Goal: Information Seeking & Learning: Learn about a topic

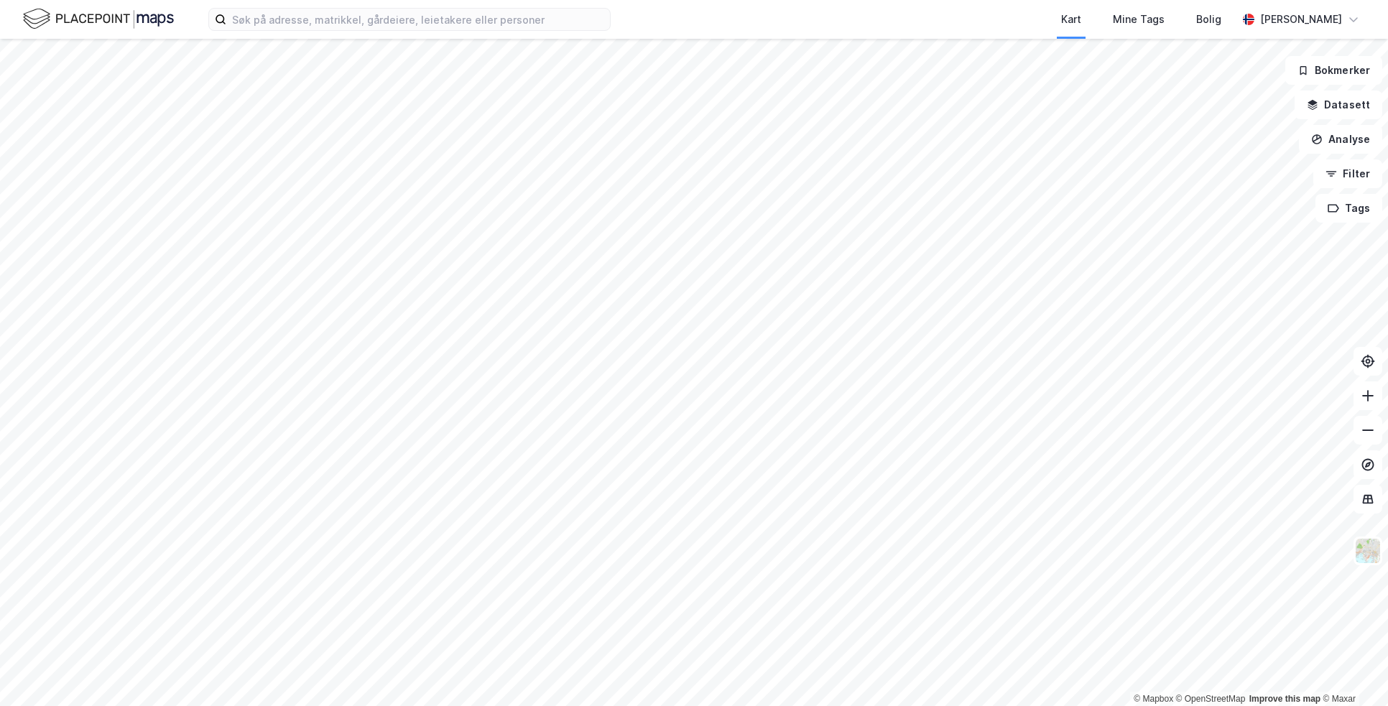
click at [1387, 245] on html "Kart Mine Tags [PERSON_NAME] © Mapbox © OpenStreetMap Improve this map © Maxar …" at bounding box center [694, 353] width 1388 height 706
click at [1325, 30] on div "Kart Mine Tags [PERSON_NAME] © Mapbox © OpenStreetMap Improve this map © Maxar …" at bounding box center [694, 353] width 1388 height 706
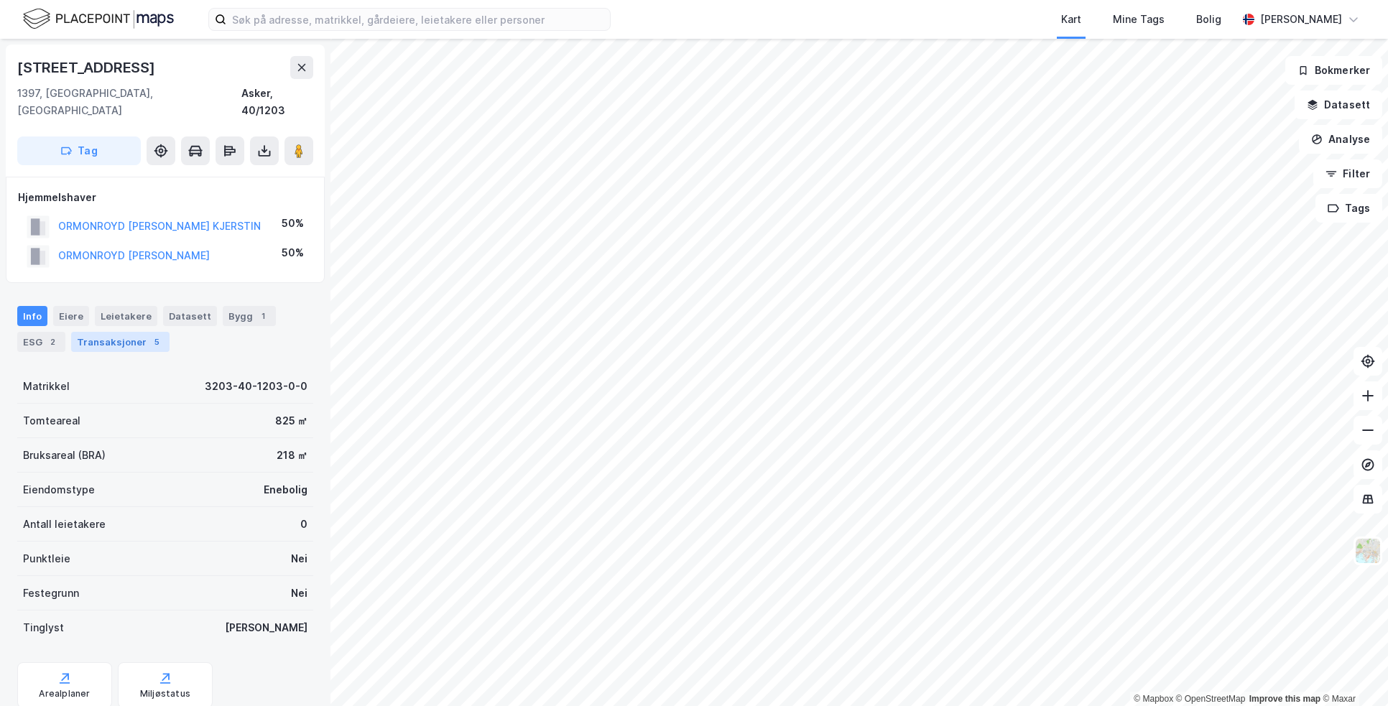
click at [101, 332] on div "Transaksjoner 5" at bounding box center [120, 342] width 98 height 20
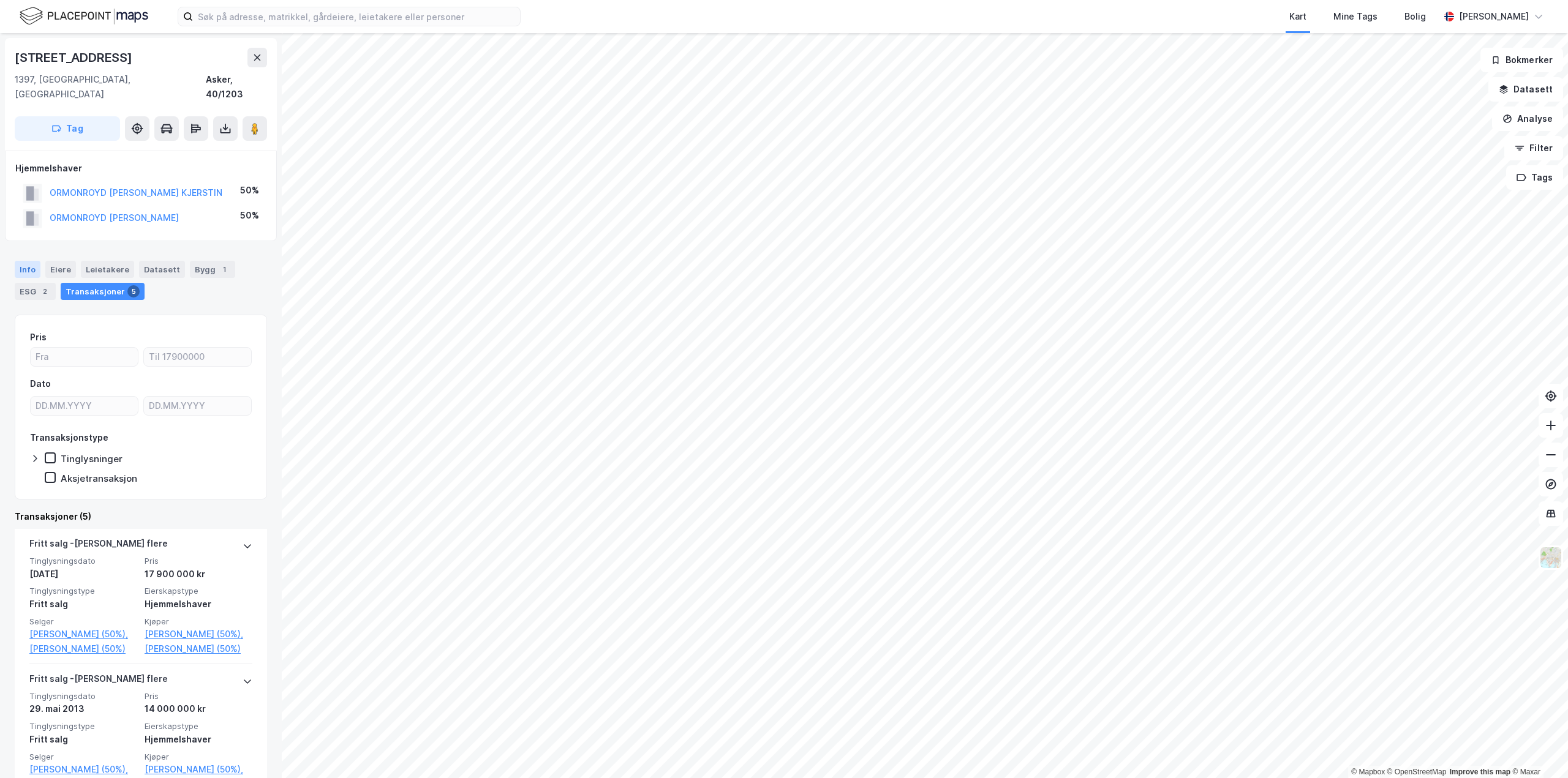
click at [22, 261] on div "Info" at bounding box center [27, 269] width 26 height 17
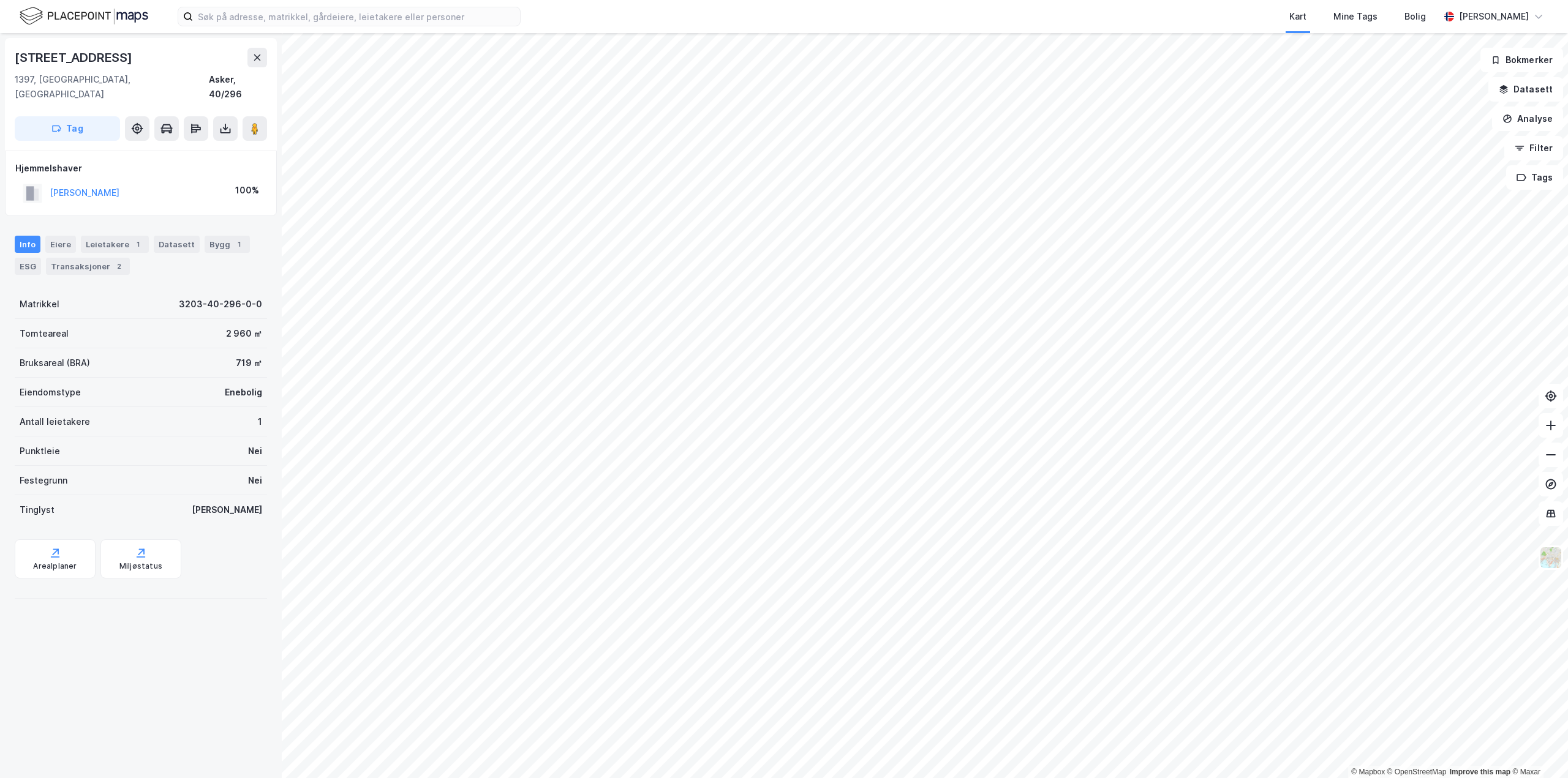
click at [772, 602] on html "Kart Mine Tags Bolig [PERSON_NAME] © Mapbox © OpenStreetMap Improve this map © …" at bounding box center [784, 389] width 1568 height 778
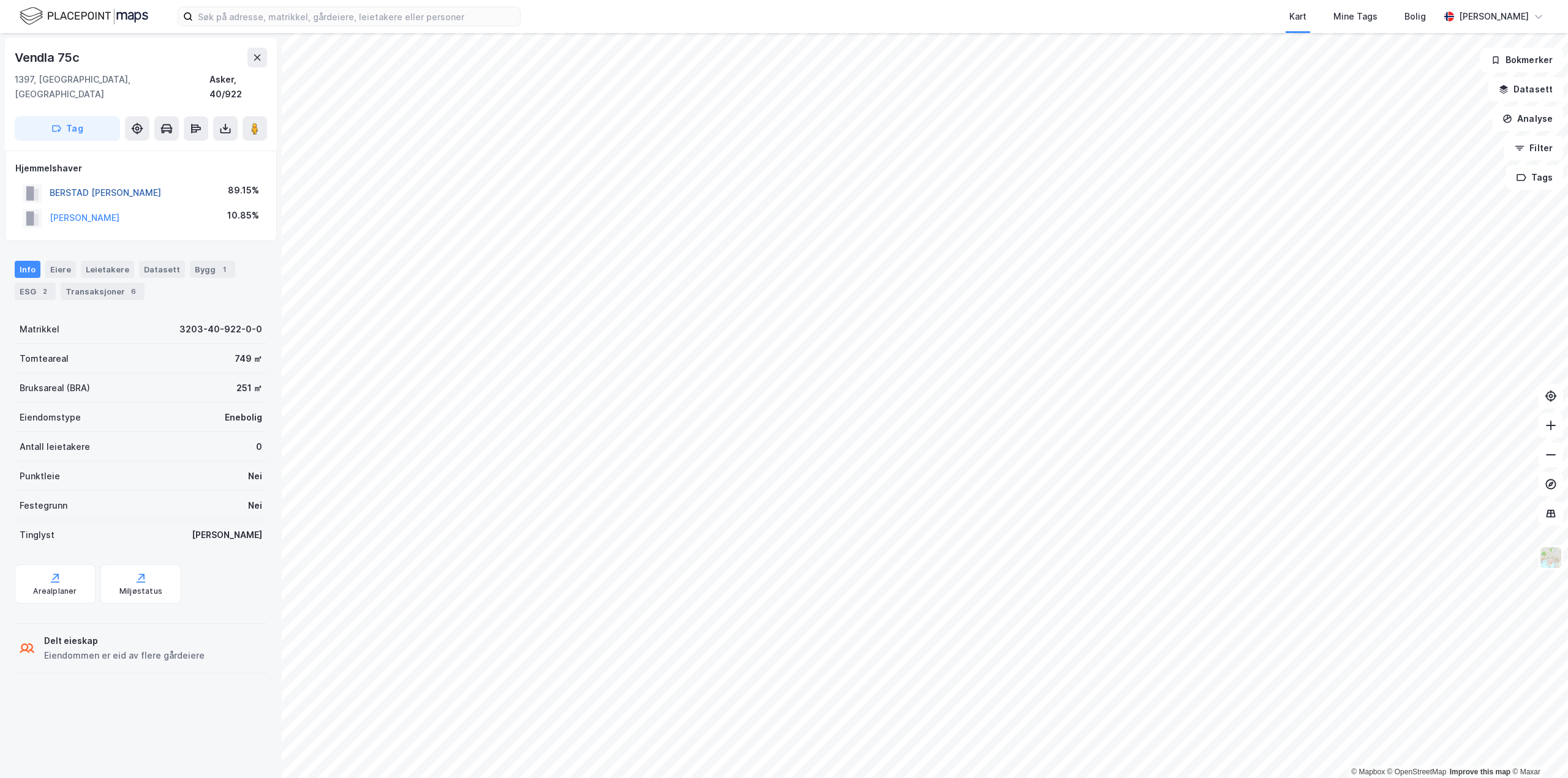
click at [0, 0] on button "BERSTAD [PERSON_NAME]" at bounding box center [0, 0] width 0 height 0
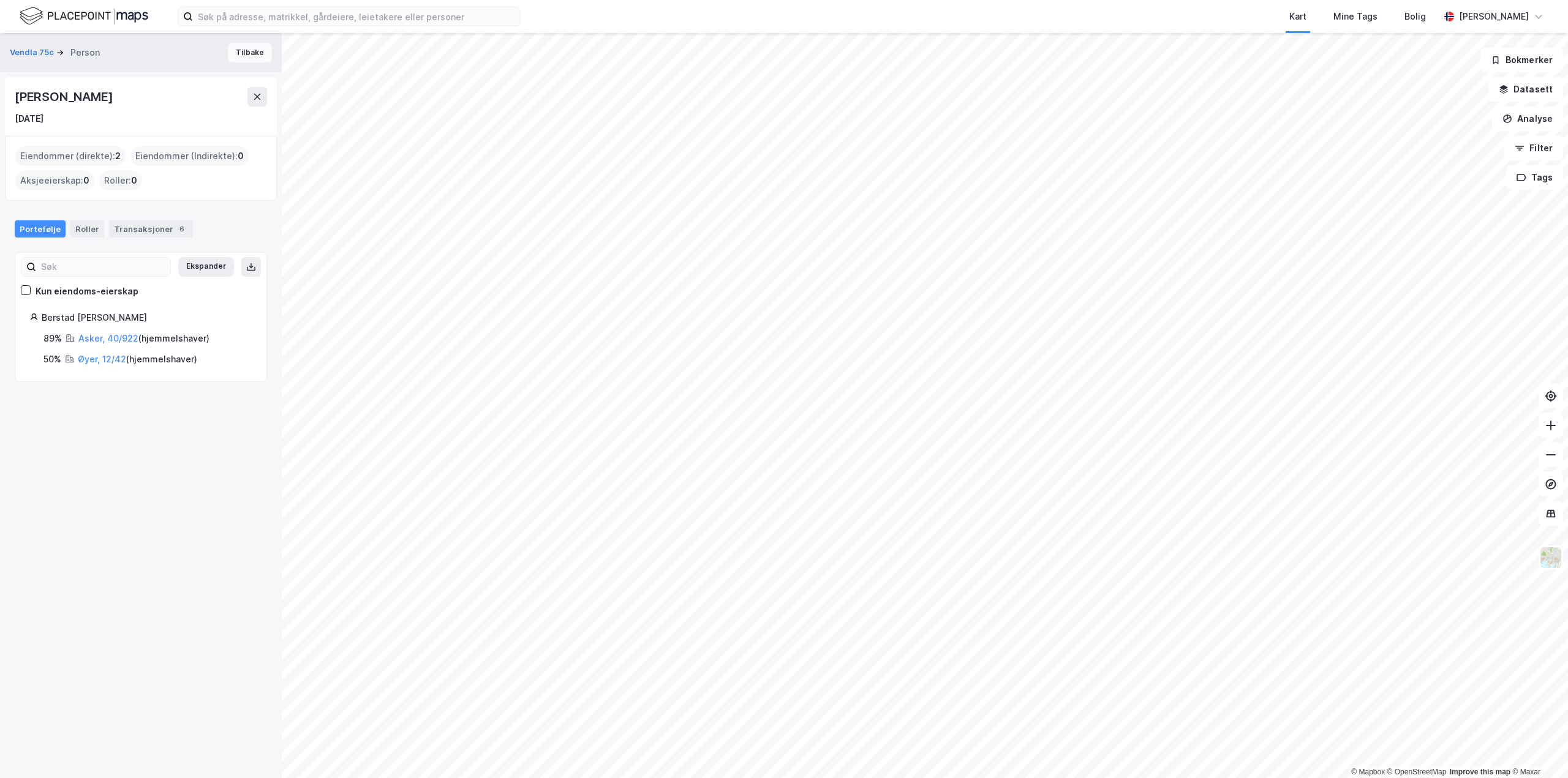
click at [238, 49] on button "Tilbake" at bounding box center [250, 52] width 44 height 20
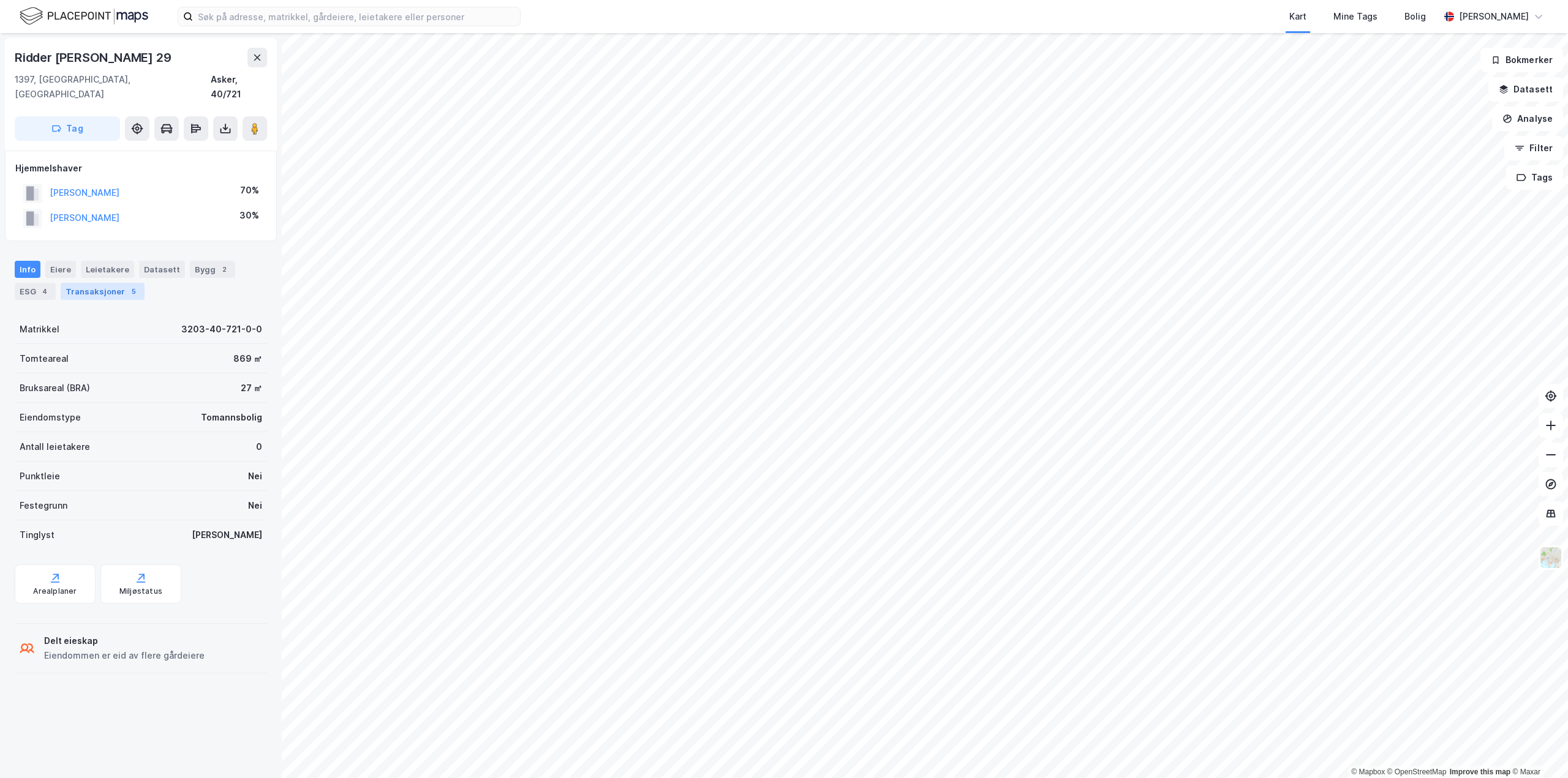
click at [101, 283] on div "Transaksjoner 5" at bounding box center [102, 291] width 84 height 17
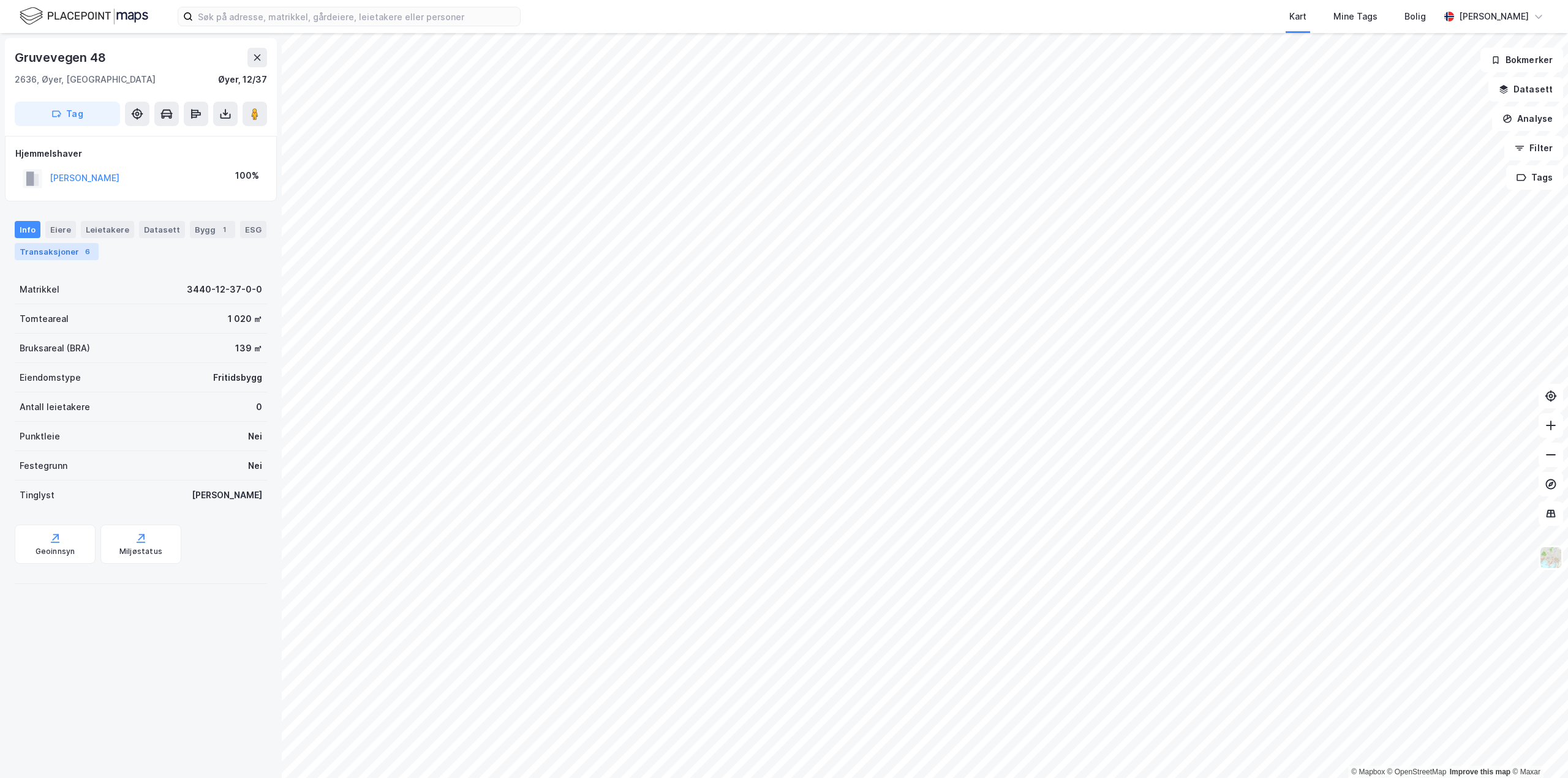
click at [57, 249] on div "Transaksjoner 6" at bounding box center [56, 251] width 84 height 17
